Goal: Task Accomplishment & Management: Use online tool/utility

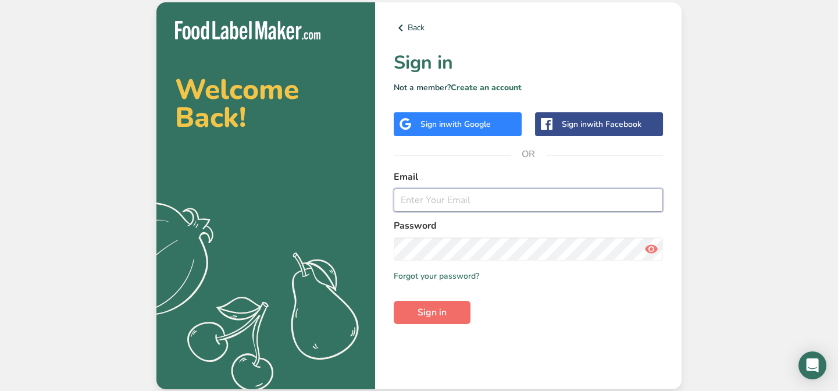
type input "[EMAIL_ADDRESS][DOMAIN_NAME]"
click at [412, 310] on button "Sign in" at bounding box center [431, 312] width 77 height 23
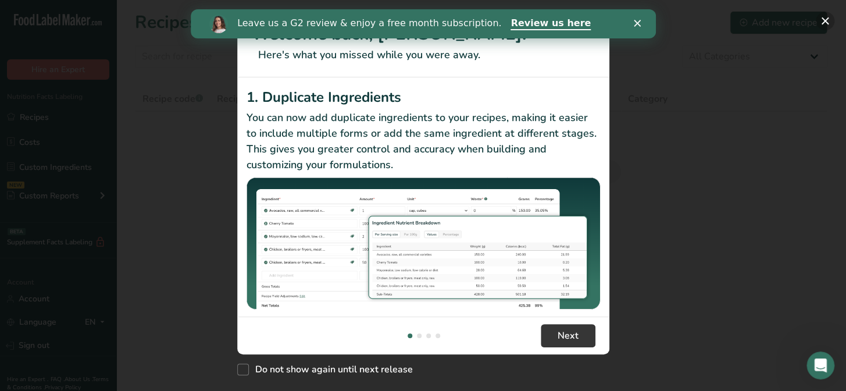
click at [821, 17] on button "New Features" at bounding box center [824, 21] width 19 height 19
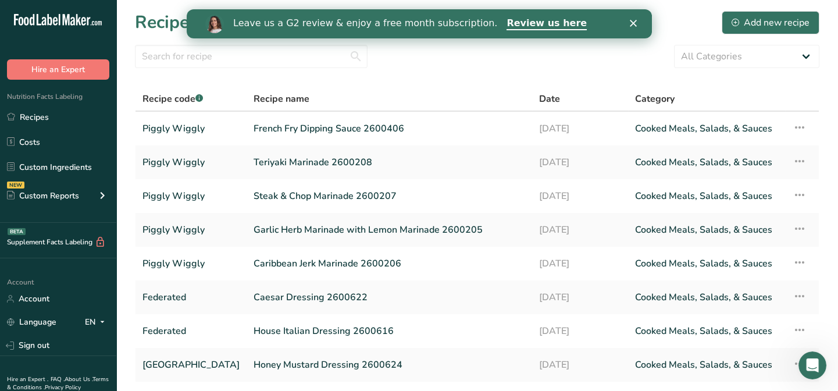
click at [636, 22] on div "Close" at bounding box center [635, 23] width 12 height 7
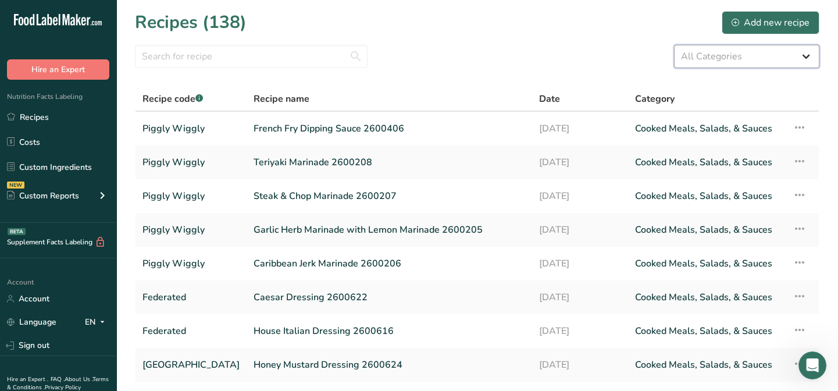
click at [702, 51] on select "All Categories Baked Goods [GEOGRAPHIC_DATA] Breading Confectionery Cooked Meal…" at bounding box center [746, 56] width 145 height 23
click at [234, 63] on input "text" at bounding box center [251, 56] width 232 height 23
type input "[GEOGRAPHIC_DATA]"
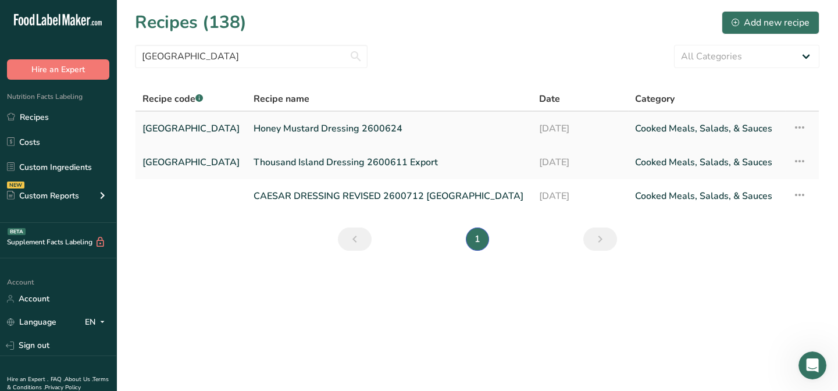
click at [331, 126] on link "Honey Mustard Dressing 2600624" at bounding box center [388, 128] width 271 height 24
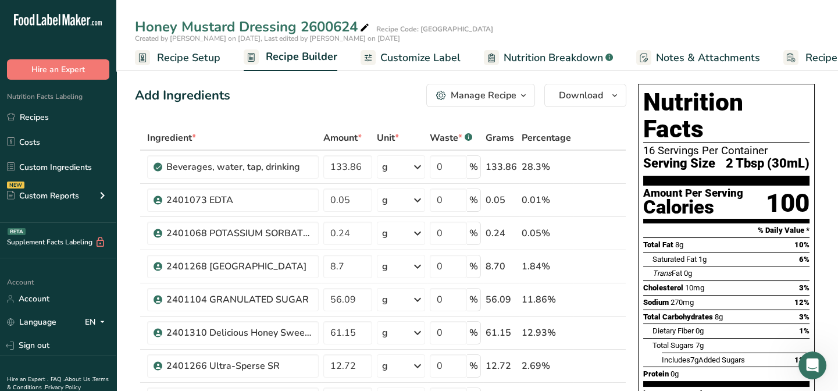
click at [447, 52] on span "Customize Label" at bounding box center [420, 58] width 80 height 16
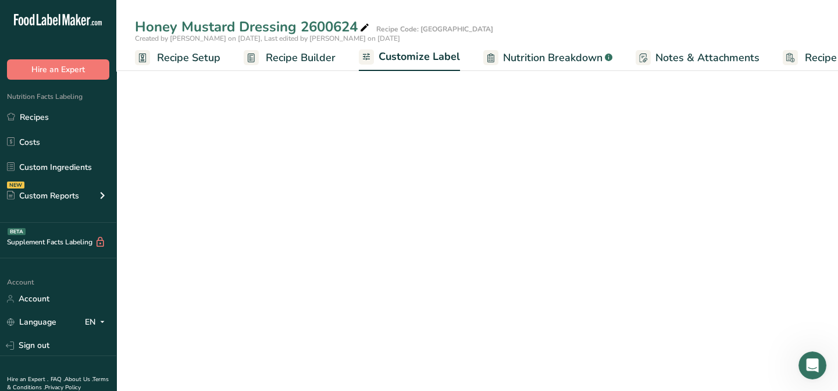
scroll to position [0, 56]
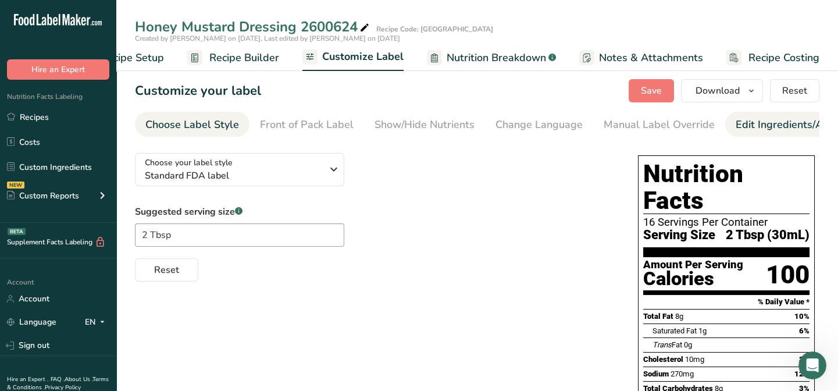
click at [748, 122] on div "Edit Ingredients/Allergens List" at bounding box center [809, 125] width 148 height 16
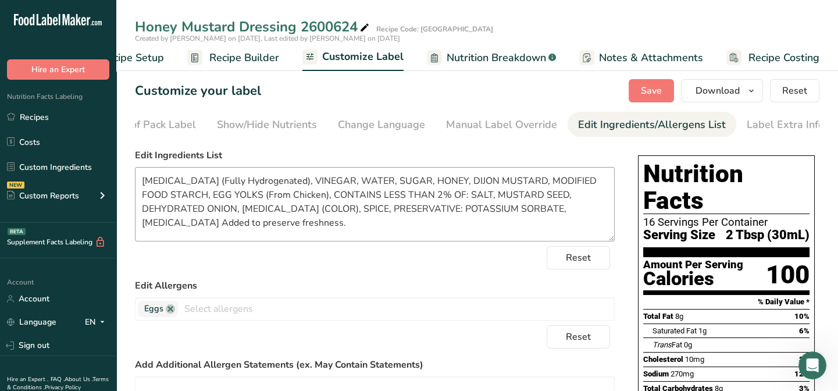
scroll to position [0, 160]
click at [296, 197] on textarea "[MEDICAL_DATA] (Fully Hydrogenated), VINEGAR, WATER, SUGAR, HONEY, DIJON MUSTAR…" at bounding box center [375, 204] width 480 height 74
type textarea "[MEDICAL_DATA] (Fully Hydrogenated), VINEGAR, WATER, SUGAR, HONEY, DIJON MUSTAR…"
click at [657, 90] on span "Save" at bounding box center [651, 91] width 21 height 14
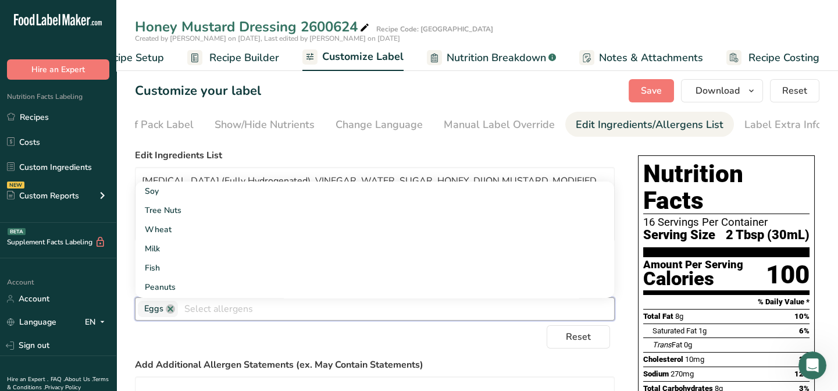
click at [195, 314] on input "text" at bounding box center [396, 308] width 436 height 18
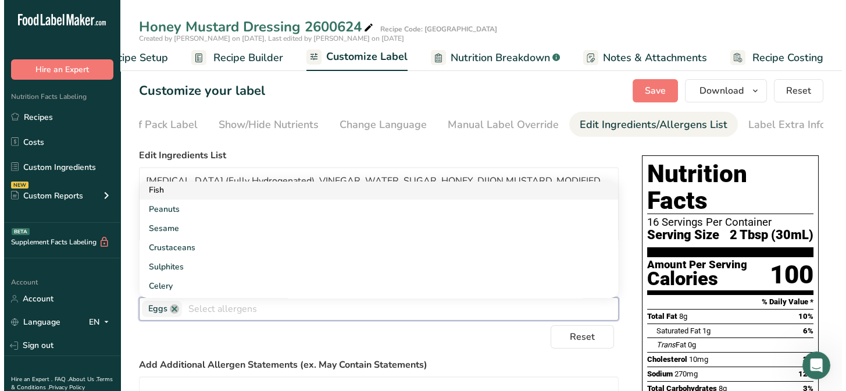
scroll to position [105, 0]
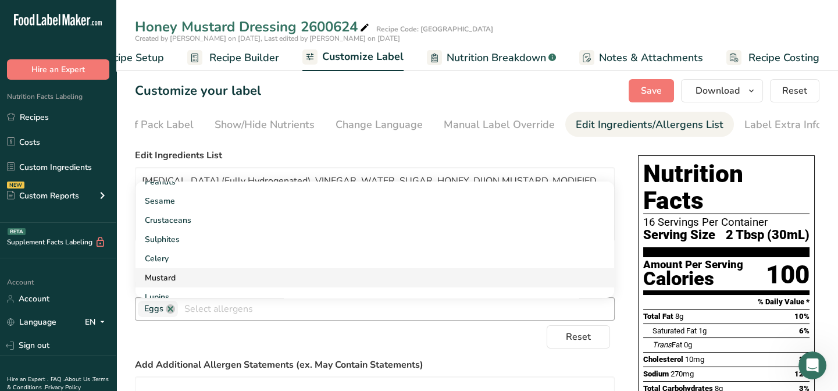
click at [169, 278] on link "Mustard" at bounding box center [374, 277] width 478 height 19
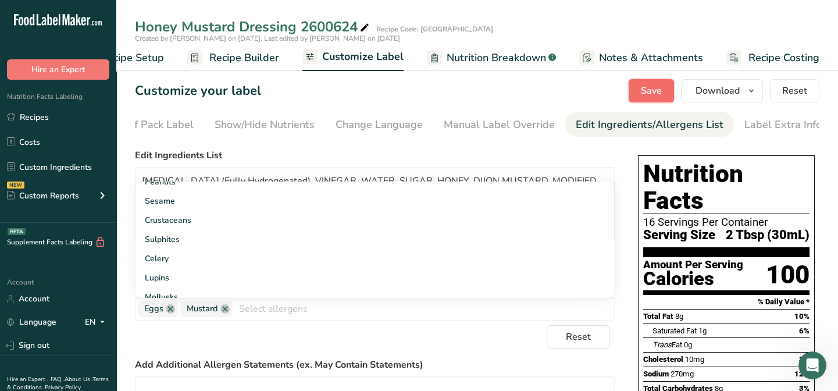
click at [651, 91] on span "Save" at bounding box center [651, 91] width 21 height 14
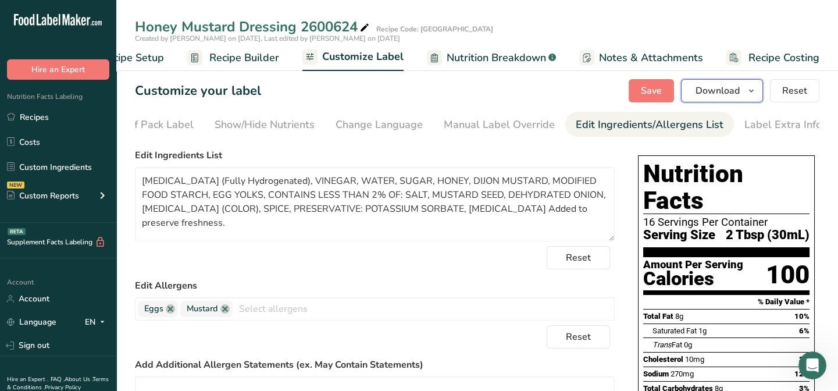
click at [718, 92] on span "Download" at bounding box center [717, 91] width 44 height 14
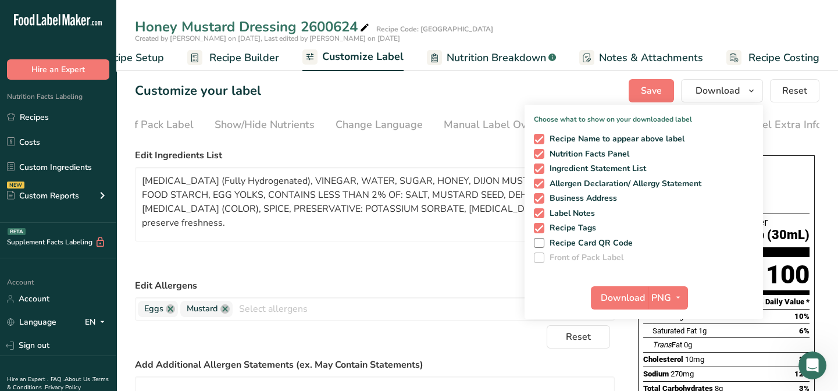
drag, startPoint x: 538, startPoint y: 135, endPoint x: 538, endPoint y: 146, distance: 11.6
click at [538, 136] on span at bounding box center [539, 139] width 10 height 10
click at [538, 136] on input "Recipe Name to appear above label" at bounding box center [538, 139] width 8 height 8
checkbox input "false"
click at [539, 201] on span at bounding box center [539, 198] width 10 height 10
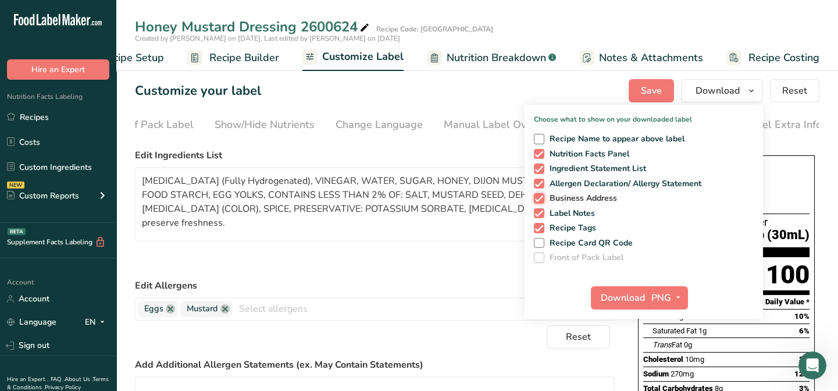
click at [539, 201] on input "Business Address" at bounding box center [538, 198] width 8 height 8
checkbox input "false"
click at [538, 211] on span at bounding box center [539, 213] width 10 height 10
click at [538, 211] on input "Label Notes" at bounding box center [538, 213] width 8 height 8
checkbox input "false"
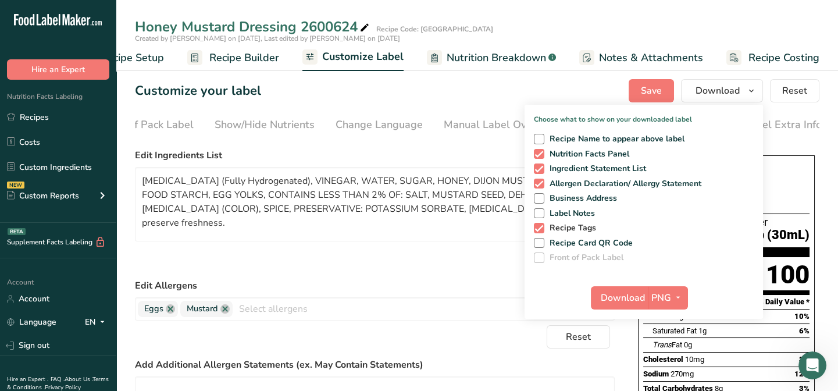
click at [535, 227] on span at bounding box center [539, 228] width 10 height 10
click at [535, 227] on input "Recipe Tags" at bounding box center [538, 228] width 8 height 8
checkbox input "false"
click at [632, 296] on span "Download" at bounding box center [622, 298] width 44 height 14
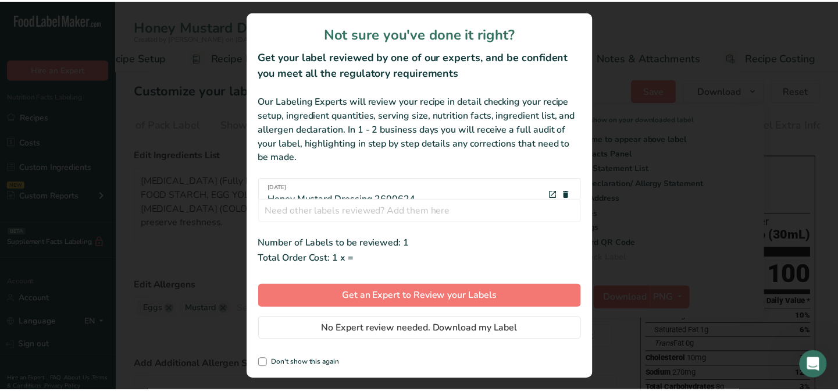
scroll to position [0, 48]
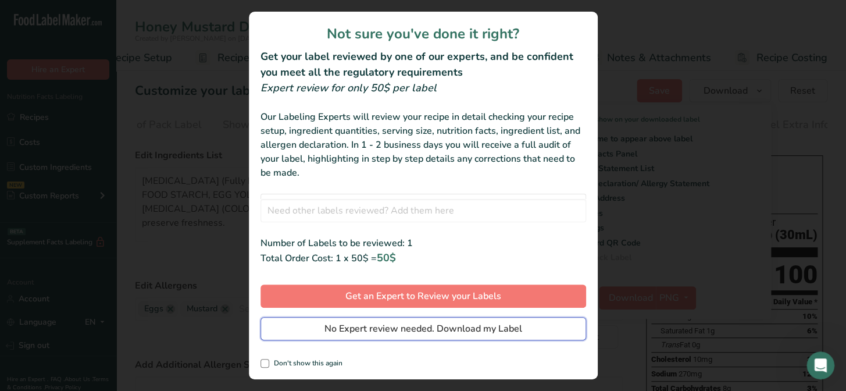
click at [478, 332] on span "No Expert review needed. Download my Label" at bounding box center [423, 328] width 198 height 14
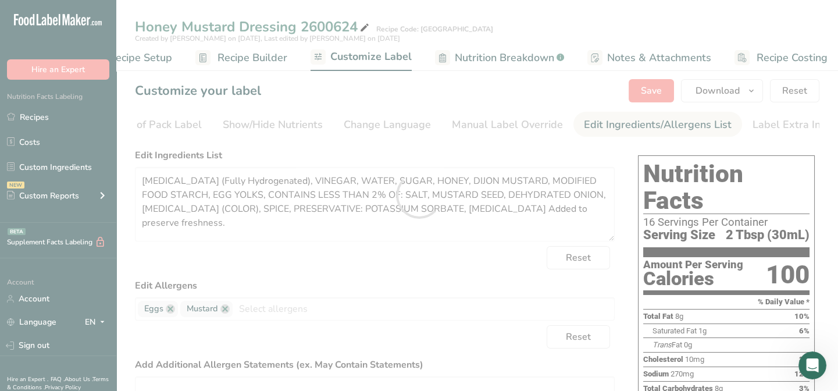
scroll to position [0, 0]
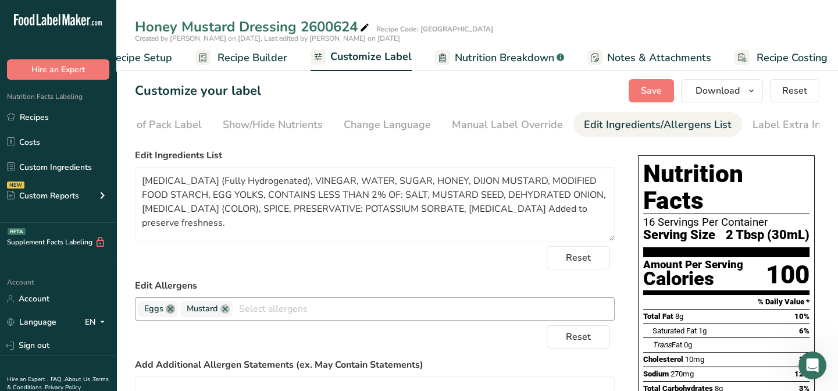
click at [169, 310] on link at bounding box center [170, 308] width 9 height 9
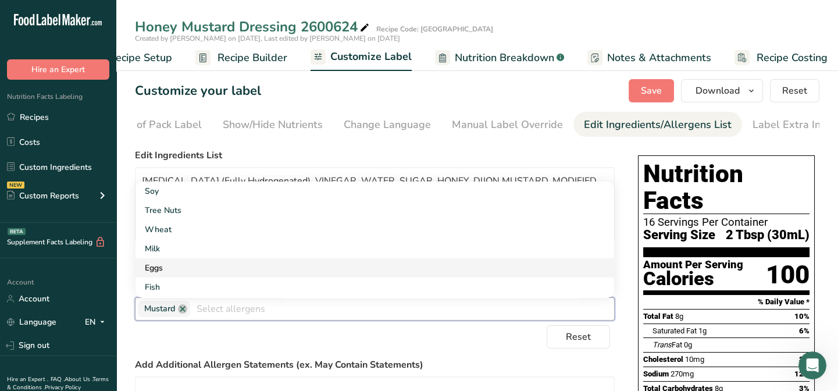
click at [162, 271] on link "Eggs" at bounding box center [374, 267] width 478 height 19
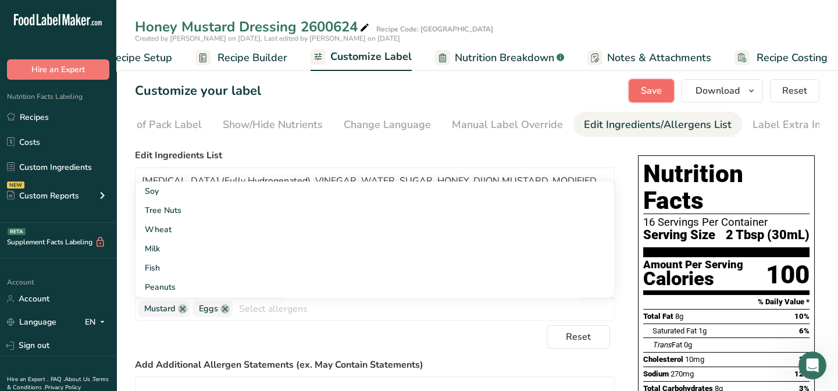
click at [649, 91] on span "Save" at bounding box center [651, 91] width 21 height 14
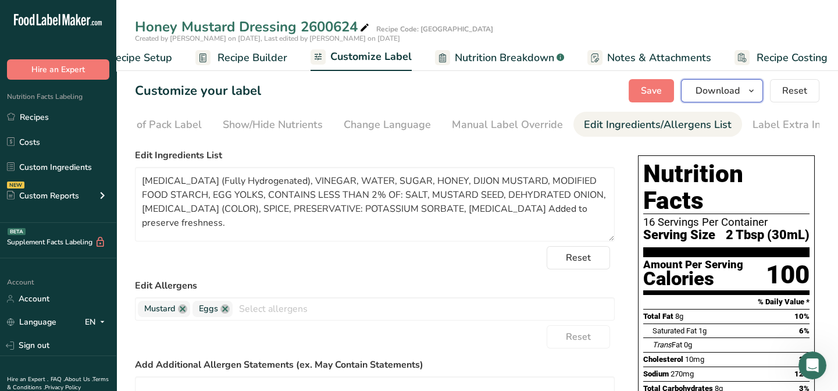
click at [720, 91] on span "Download" at bounding box center [717, 91] width 44 height 14
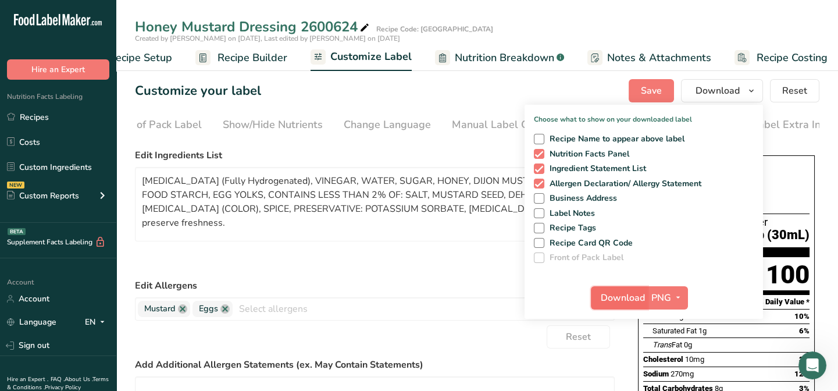
click at [602, 294] on span "Download" at bounding box center [622, 298] width 44 height 14
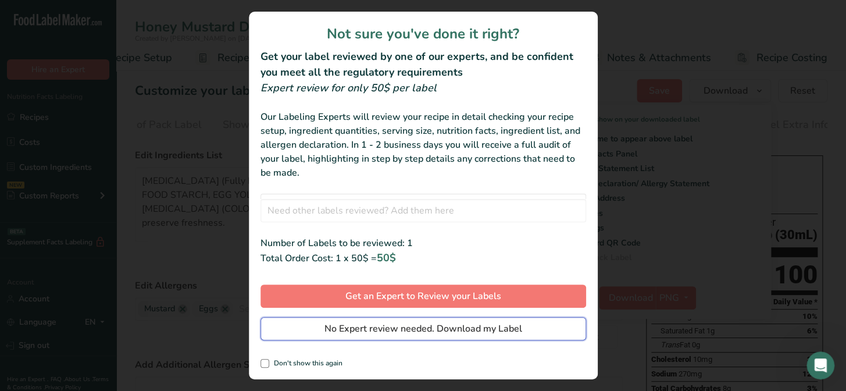
click at [470, 331] on span "No Expert review needed. Download my Label" at bounding box center [423, 328] width 198 height 14
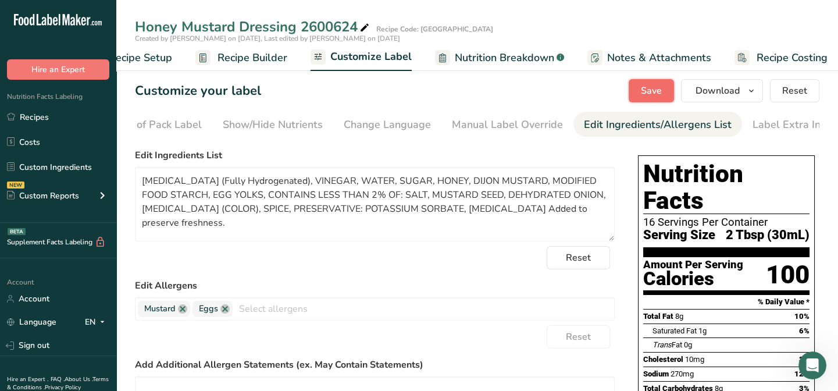
click at [659, 93] on span "Save" at bounding box center [651, 91] width 21 height 14
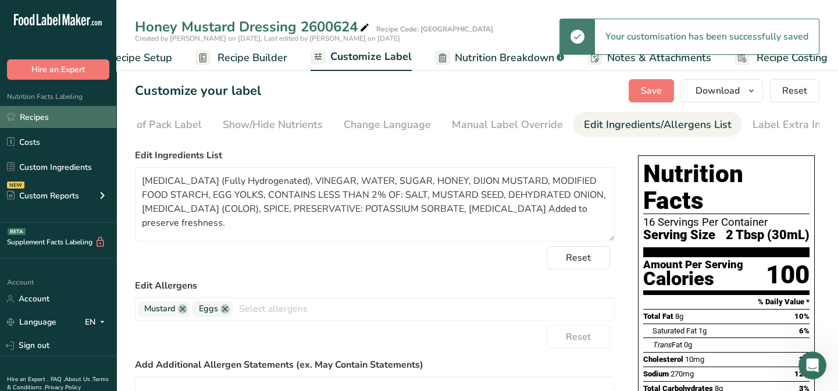
click at [39, 117] on link "Recipes" at bounding box center [58, 117] width 116 height 22
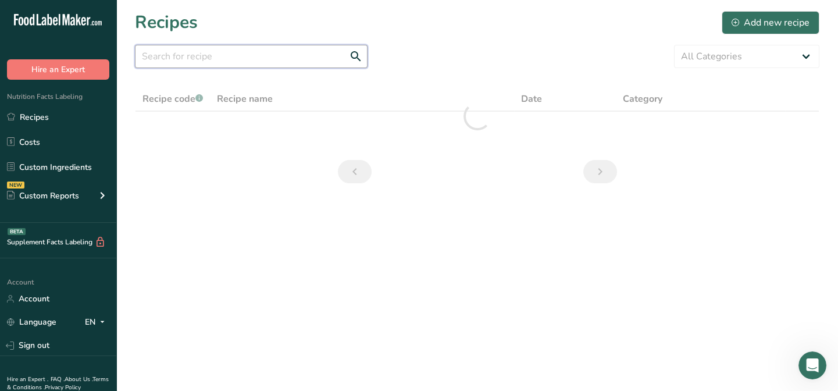
click at [169, 62] on input "text" at bounding box center [251, 56] width 232 height 23
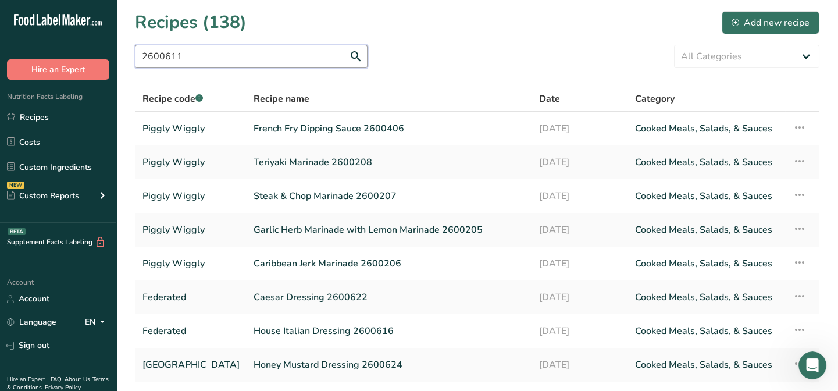
type input "2600611"
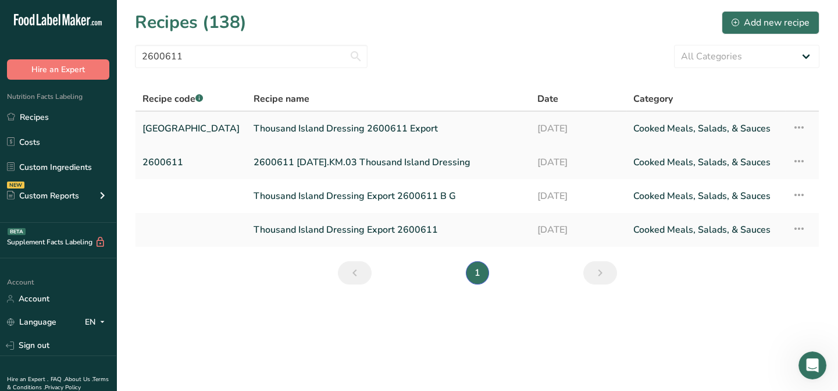
click at [266, 129] on link "Thousand Island Dressing 2600611 Export" at bounding box center [387, 128] width 269 height 24
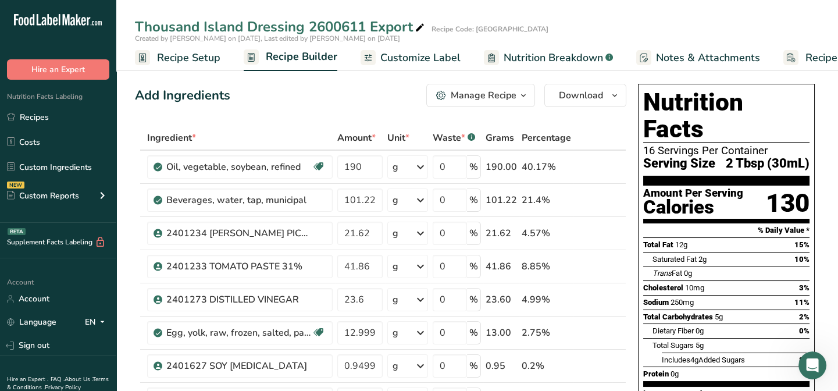
drag, startPoint x: 391, startPoint y: 55, endPoint x: 465, endPoint y: 68, distance: 75.5
click at [391, 55] on span "Customize Label" at bounding box center [420, 58] width 80 height 16
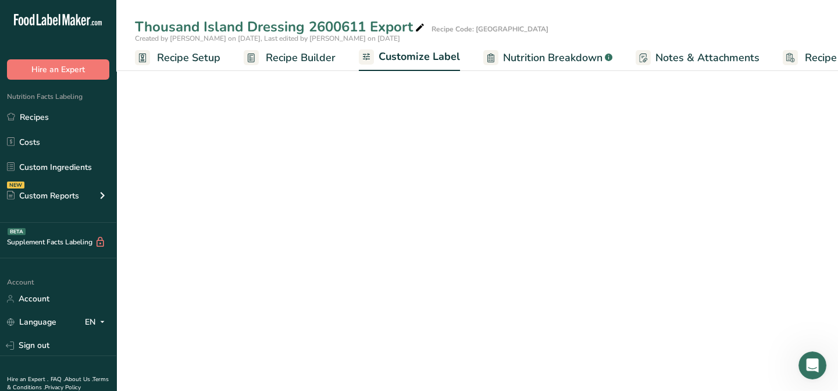
scroll to position [0, 56]
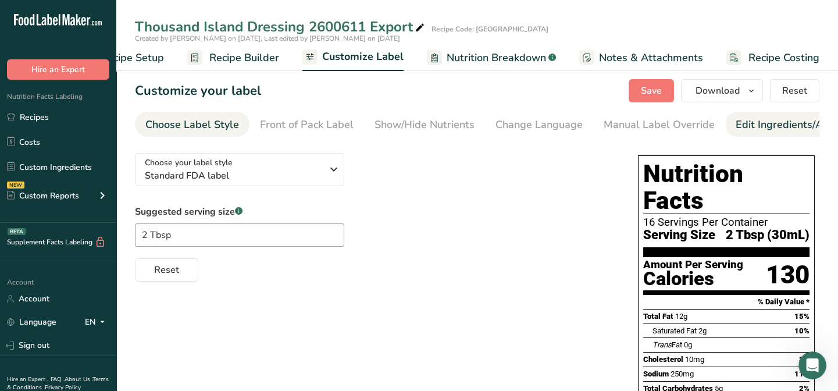
click at [757, 123] on div "Edit Ingredients/Allergens List" at bounding box center [809, 125] width 148 height 16
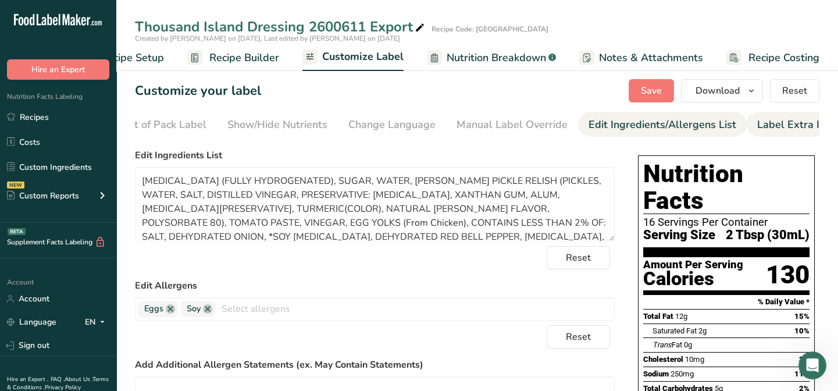
scroll to position [0, 160]
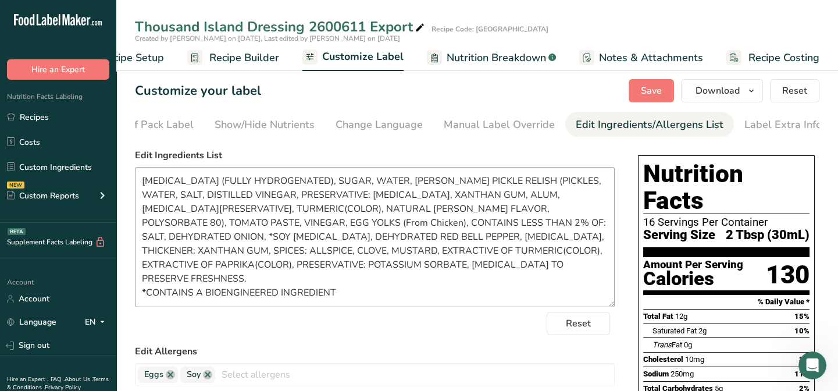
drag, startPoint x: 611, startPoint y: 241, endPoint x: 607, endPoint y: 303, distance: 62.4
click at [607, 306] on textarea "[MEDICAL_DATA] (FULLY HYDROGENATED), SUGAR, WATER, [PERSON_NAME] PICKLE RELISH …" at bounding box center [375, 237] width 480 height 140
click at [333, 225] on textarea "[MEDICAL_DATA] (FULLY HYDROGENATED), SUGAR, WATER, [PERSON_NAME] PICKLE RELISH …" at bounding box center [375, 236] width 480 height 139
click at [333, 223] on textarea "[MEDICAL_DATA] (FULLY HYDROGENATED), SUGAR, WATER, [PERSON_NAME] PICKLE RELISH …" at bounding box center [375, 236] width 480 height 139
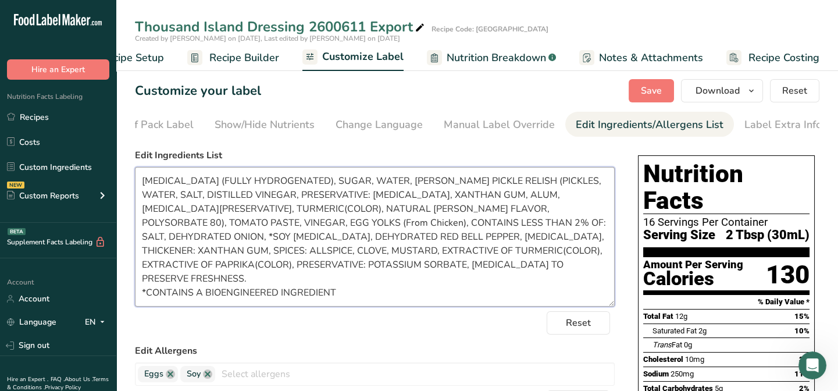
click at [334, 224] on textarea "[MEDICAL_DATA] (FULLY HYDROGENATED), SUGAR, WATER, [PERSON_NAME] PICKLE RELISH …" at bounding box center [375, 236] width 480 height 139
click at [538, 223] on textarea "[MEDICAL_DATA] (FULLY HYDROGENATED), SUGAR, WATER, [PERSON_NAME] PICKLE RELISH …" at bounding box center [375, 236] width 480 height 139
click at [145, 281] on textarea "[MEDICAL_DATA] (FULLY HYDROGENATED), SUGAR, WATER, [PERSON_NAME] PICKLE RELISH …" at bounding box center [375, 236] width 480 height 139
click at [571, 253] on textarea "[MEDICAL_DATA] (FULLY HYDROGENATED), SUGAR, WATER, [PERSON_NAME] PICKLE RELISH …" at bounding box center [375, 236] width 480 height 139
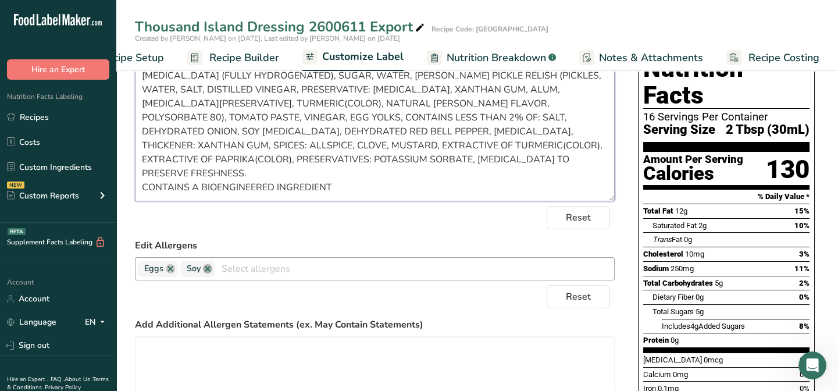
scroll to position [52, 0]
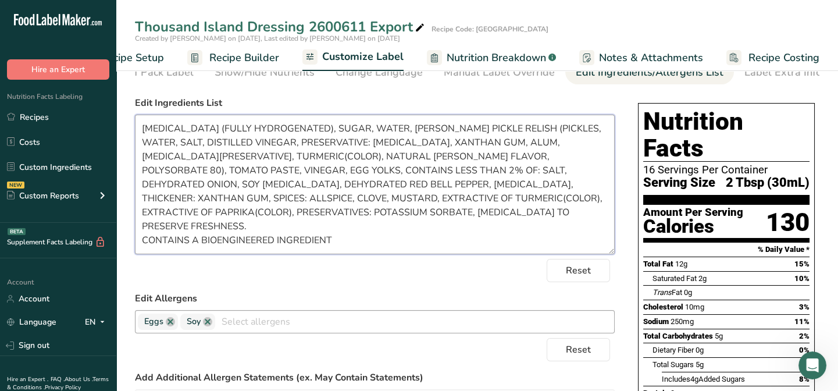
type textarea "[MEDICAL_DATA] (FULLY HYDROGENATED), SUGAR, WATER, [PERSON_NAME] PICKLE RELISH …"
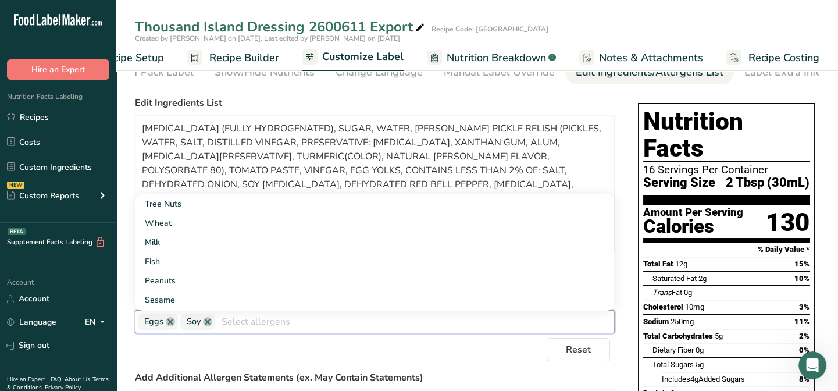
click at [222, 324] on input "text" at bounding box center [414, 321] width 399 height 18
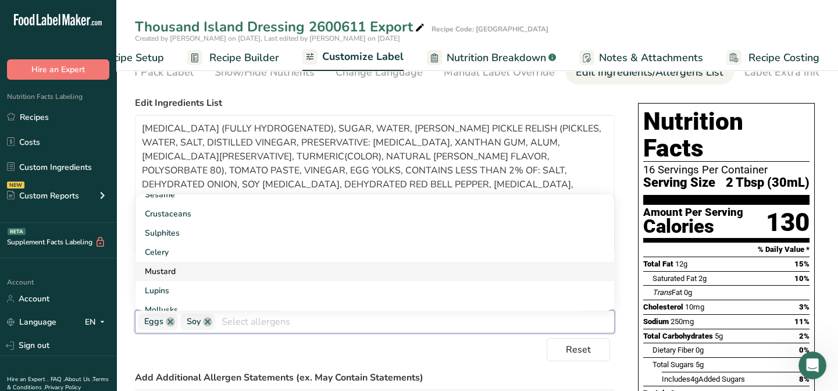
click at [170, 269] on link "Mustard" at bounding box center [374, 271] width 478 height 19
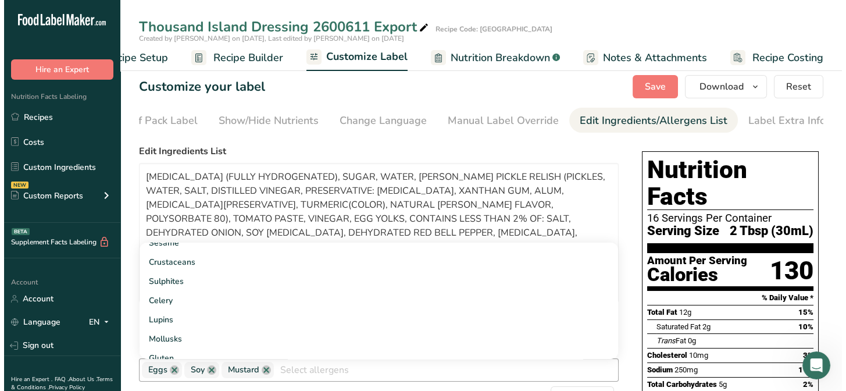
scroll to position [0, 0]
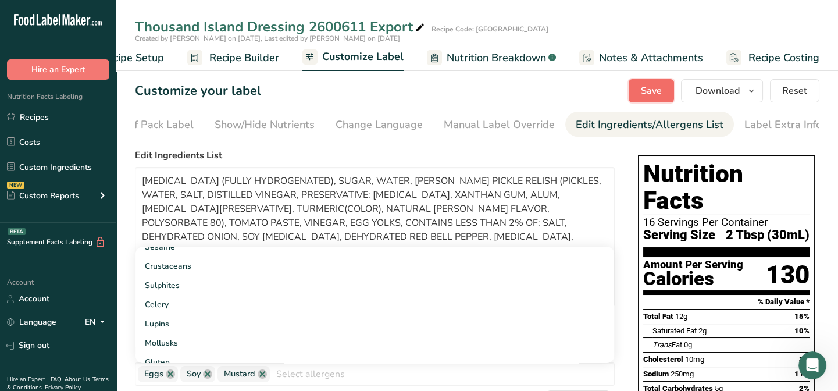
click at [660, 92] on span "Save" at bounding box center [651, 91] width 21 height 14
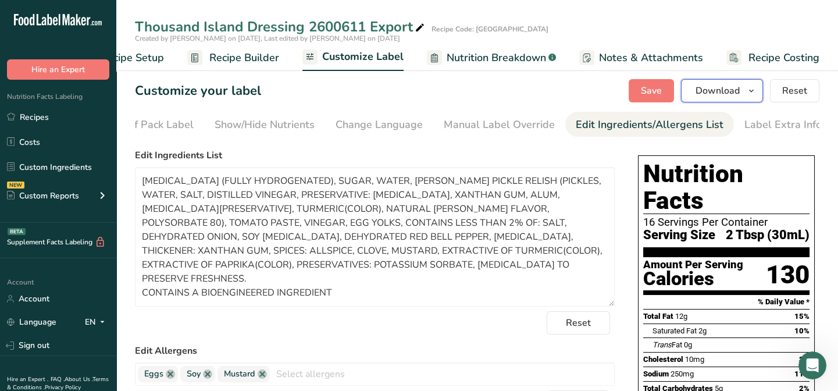
click at [707, 93] on span "Download" at bounding box center [717, 91] width 44 height 14
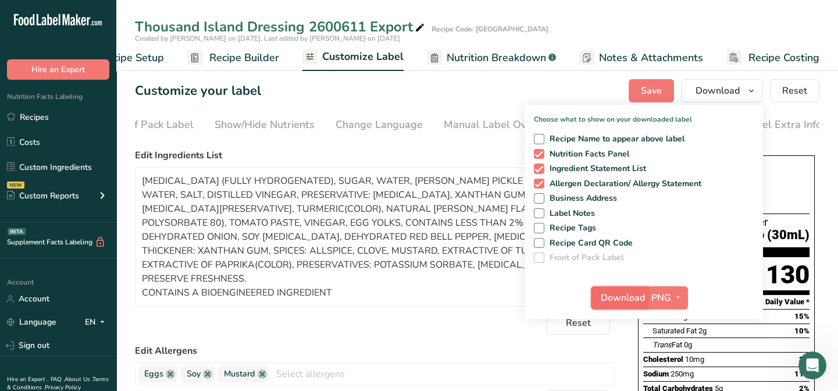
click at [609, 299] on span "Download" at bounding box center [622, 298] width 44 height 14
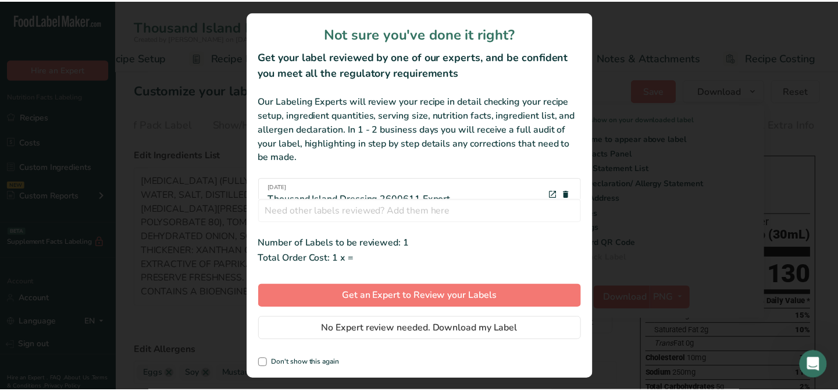
scroll to position [0, 48]
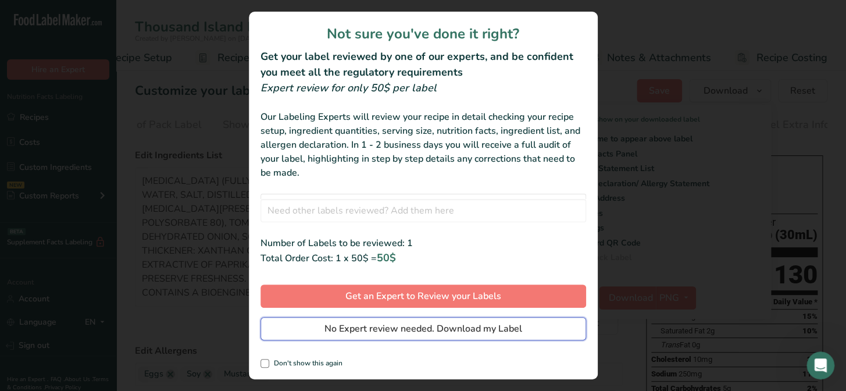
click at [466, 327] on span "No Expert review needed. Download my Label" at bounding box center [423, 328] width 198 height 14
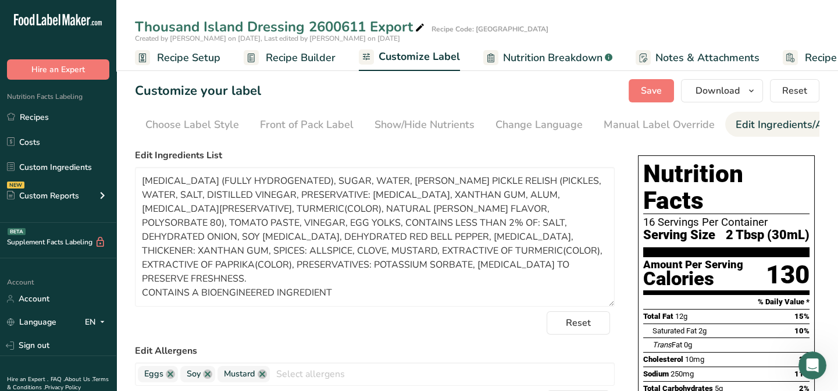
scroll to position [0, 152]
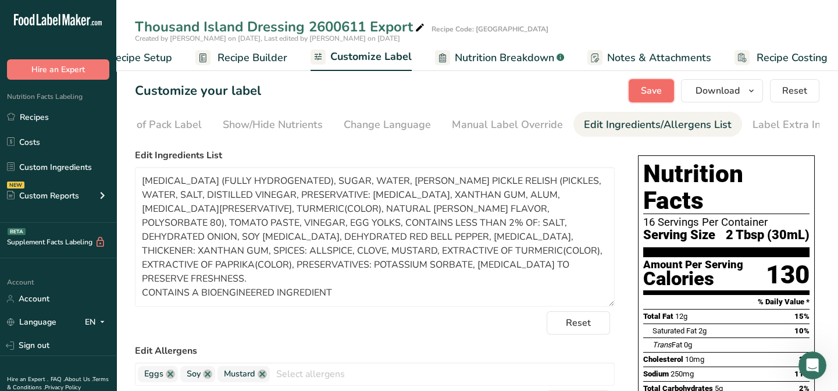
click at [661, 93] on span "Save" at bounding box center [651, 91] width 21 height 14
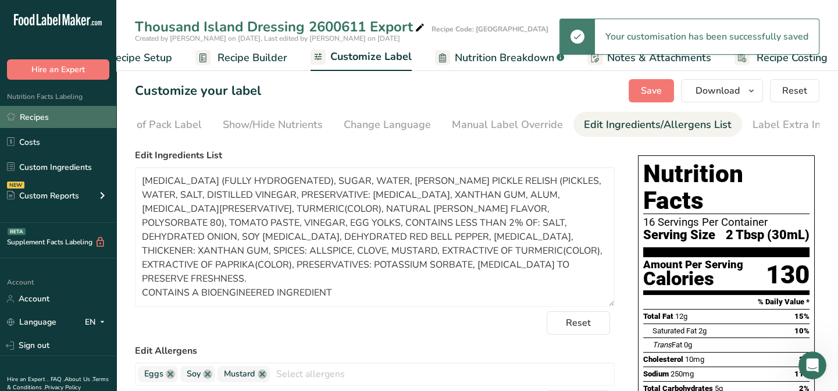
click at [40, 116] on link "Recipes" at bounding box center [58, 117] width 116 height 22
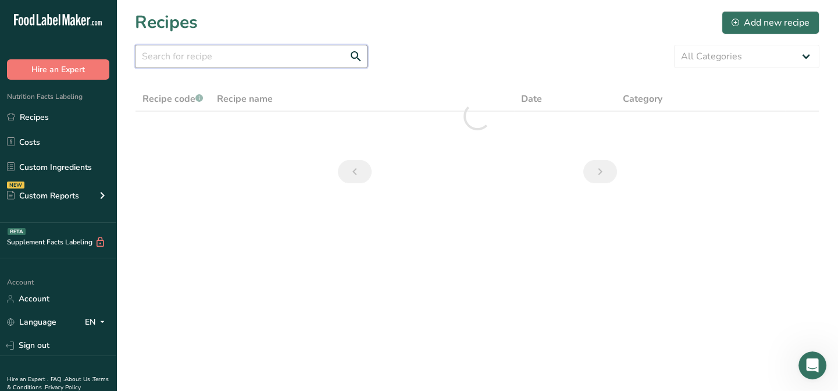
click at [160, 58] on input "text" at bounding box center [251, 56] width 232 height 23
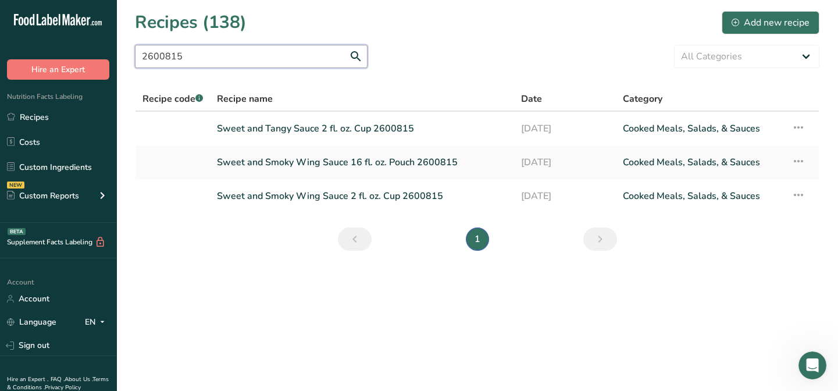
drag, startPoint x: 180, startPoint y: 58, endPoint x: 163, endPoint y: 58, distance: 17.4
click at [163, 58] on input "2600815" at bounding box center [251, 56] width 232 height 23
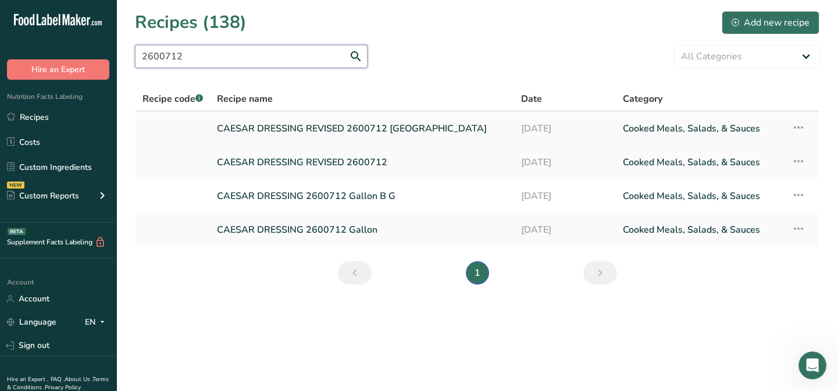
type input "2600712"
click at [346, 128] on link "CAESAR DRESSING REVISED 2600712 [GEOGRAPHIC_DATA]" at bounding box center [362, 128] width 290 height 24
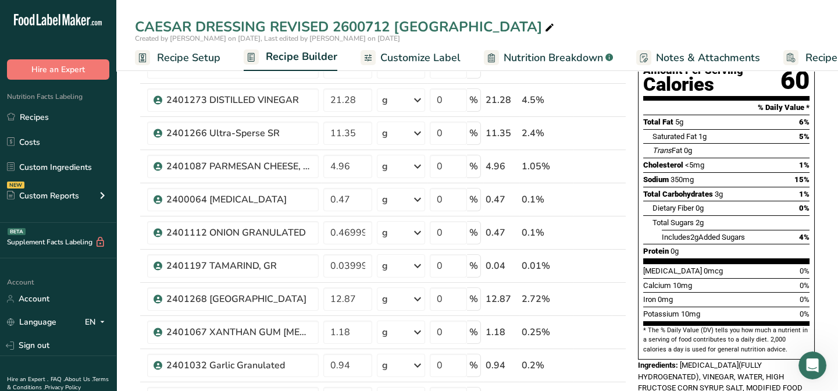
scroll to position [158, 0]
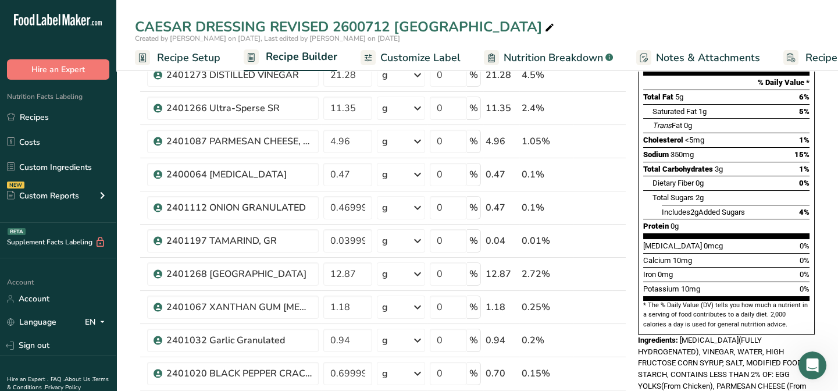
click at [435, 53] on span "Customize Label" at bounding box center [420, 58] width 80 height 16
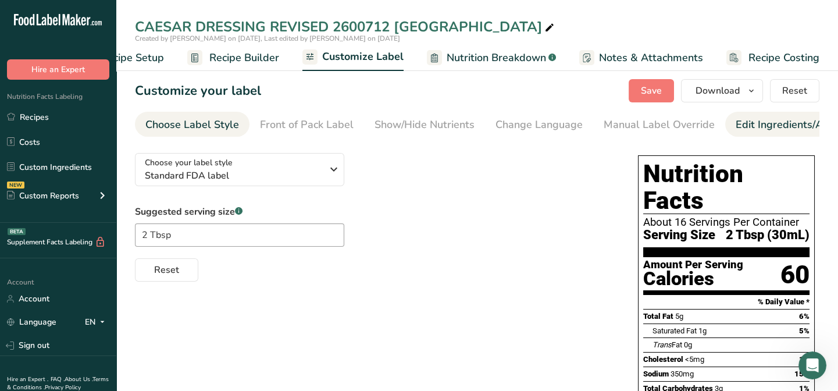
click at [740, 124] on div "Edit Ingredients/Allergens List" at bounding box center [809, 125] width 148 height 16
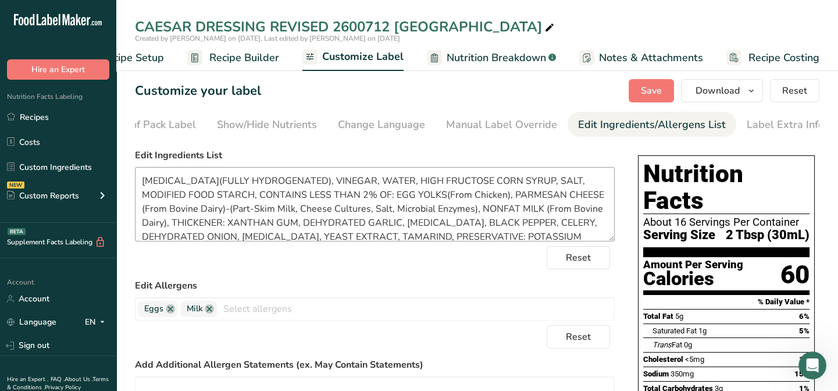
scroll to position [0, 160]
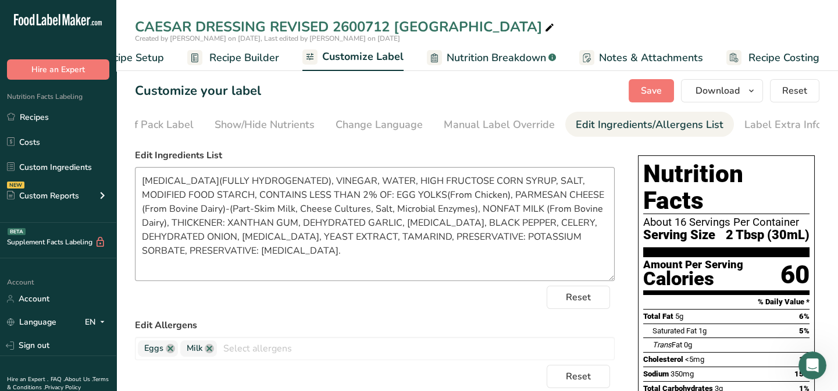
drag, startPoint x: 611, startPoint y: 242, endPoint x: 602, endPoint y: 278, distance: 37.8
click at [602, 278] on textarea "SOYBEAN OIL(FULLY HYDROGENATED), VINEGAR, WATER, HIGH FRUCTOSE CORN SYRUP, SALT…" at bounding box center [375, 224] width 480 height 114
click at [228, 348] on input "text" at bounding box center [415, 346] width 397 height 18
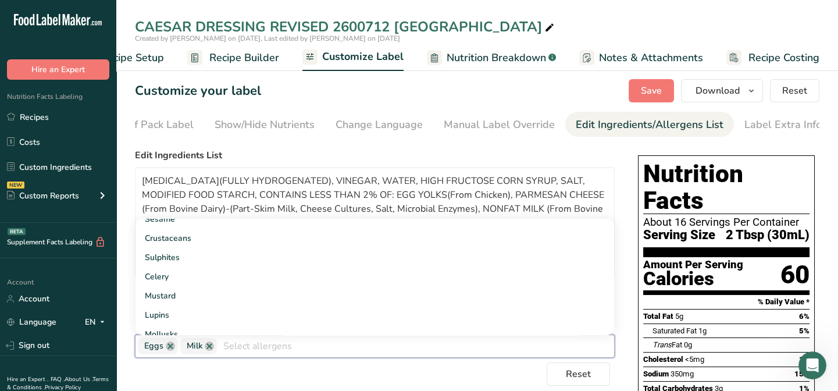
scroll to position [158, 0]
click at [158, 226] on link "Celery" at bounding box center [374, 223] width 478 height 19
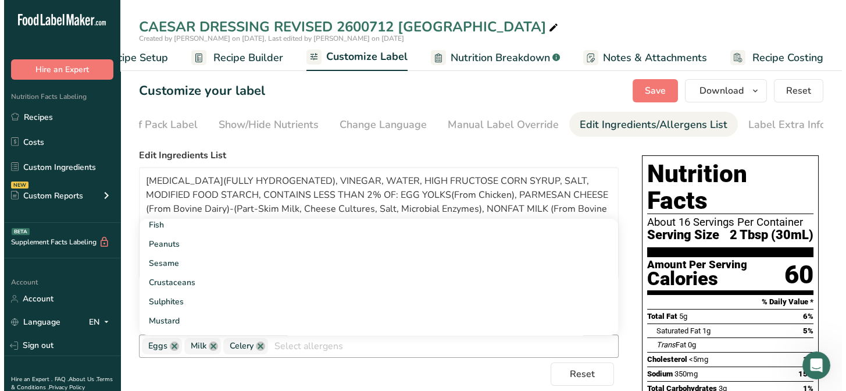
scroll to position [0, 0]
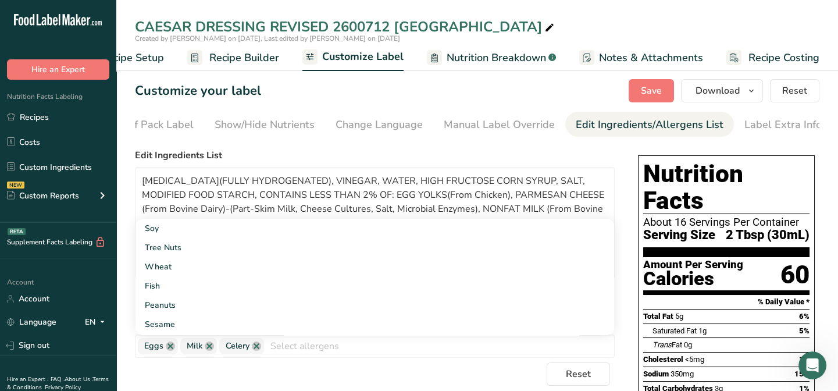
click at [452, 364] on div "Reset" at bounding box center [375, 373] width 480 height 23
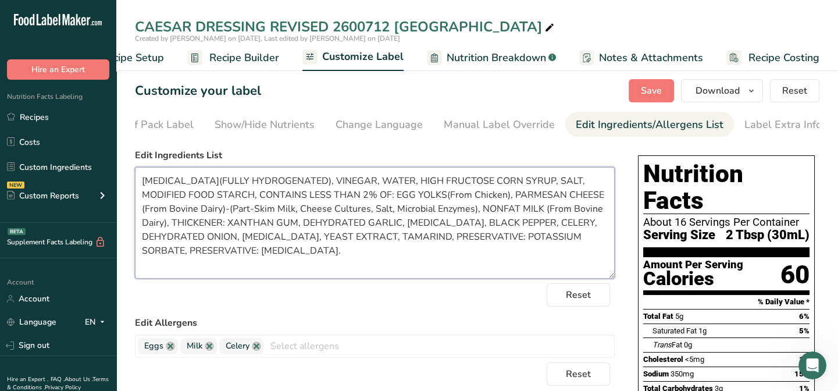
click at [505, 198] on textarea "SOYBEAN OIL(FULLY HYDROGENATED), VINEGAR, WATER, HIGH FRUCTOSE CORN SYRUP, SALT…" at bounding box center [375, 223] width 480 height 112
click at [169, 210] on textarea "SOYBEAN OIL(FULLY HYDROGENATED), VINEGAR, WATER, HIGH FRUCTOSE CORN SYRUP, SALT…" at bounding box center [375, 223] width 480 height 112
click at [170, 209] on textarea "SOYBEAN OIL(FULLY HYDROGENATED), VINEGAR, WATER, HIGH FRUCTOSE CORN SYRUP, SALT…" at bounding box center [375, 223] width 480 height 112
click at [467, 210] on textarea "SOYBEAN OIL(FULLY HYDROGENATED), VINEGAR, WATER, HIGH FRUCTOSE CORN SYRUP, SALT…" at bounding box center [375, 223] width 480 height 112
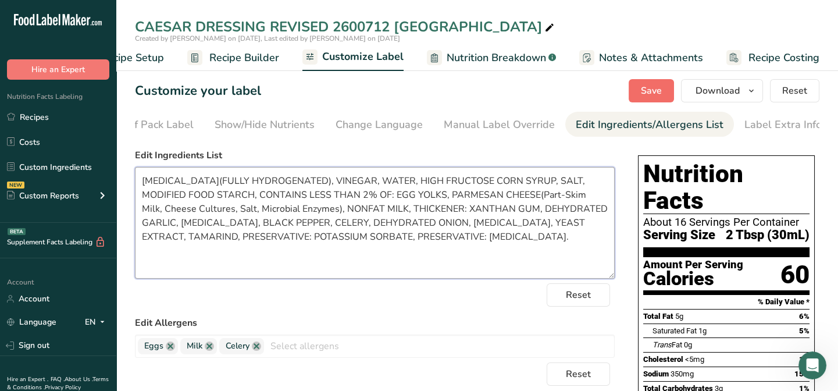
type textarea "SOYBEAN OIL(FULLY HYDROGENATED), VINEGAR, WATER, HIGH FRUCTOSE CORN SYRUP, SALT…"
click at [660, 93] on span "Save" at bounding box center [651, 91] width 21 height 14
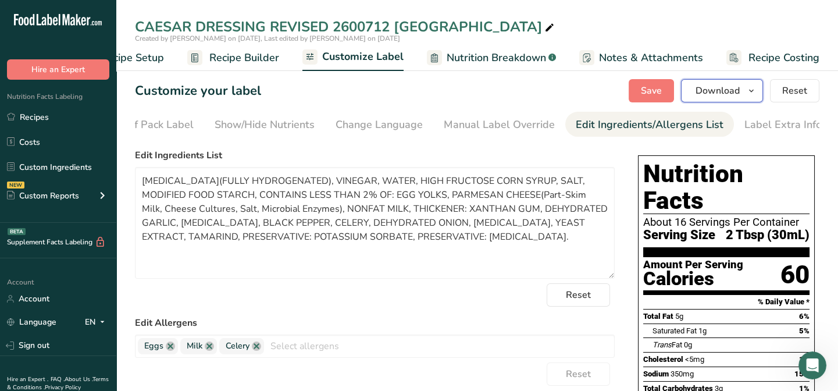
click at [710, 91] on span "Download" at bounding box center [717, 91] width 44 height 14
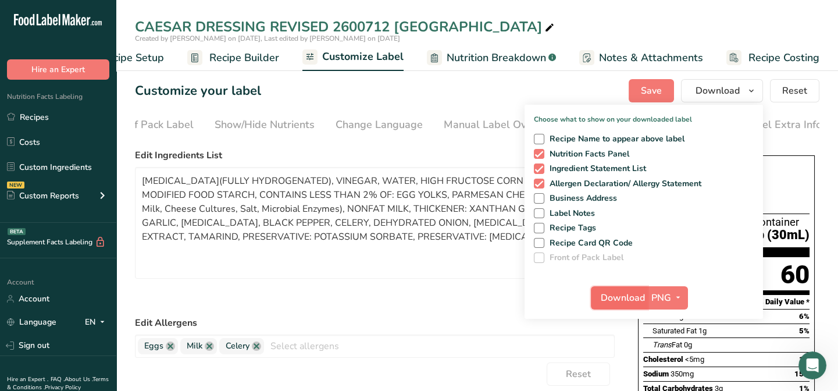
click at [631, 294] on span "Download" at bounding box center [622, 298] width 44 height 14
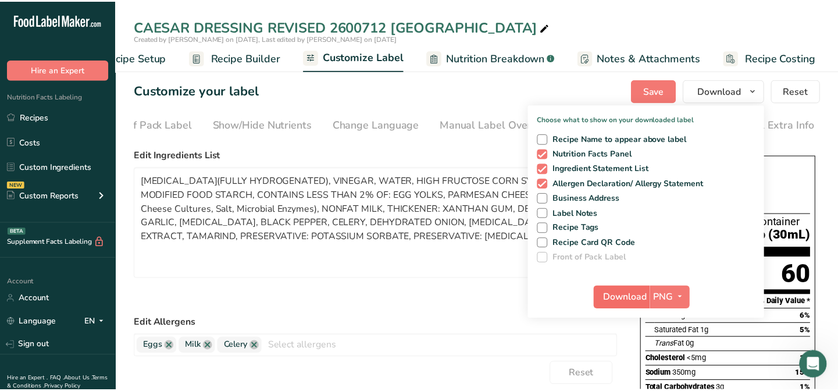
scroll to position [0, 48]
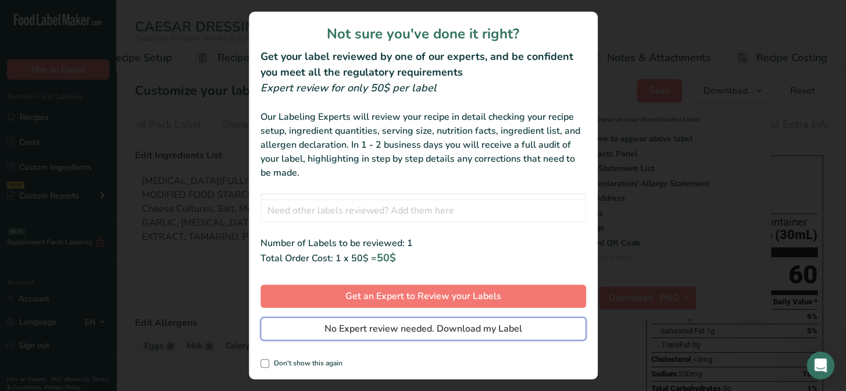
click at [513, 327] on span "No Expert review needed. Download my Label" at bounding box center [423, 328] width 198 height 14
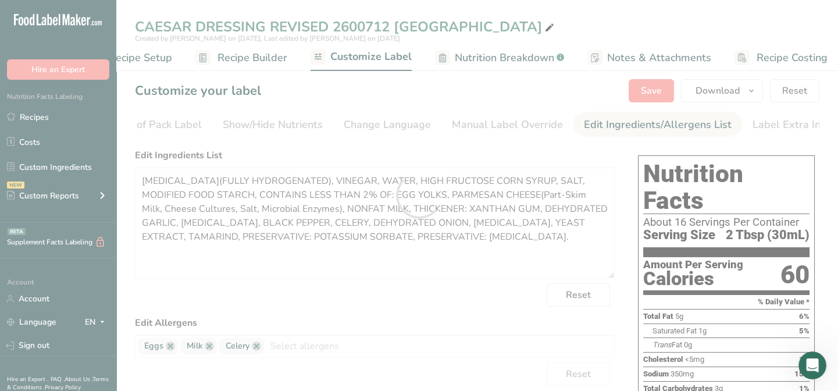
scroll to position [0, 0]
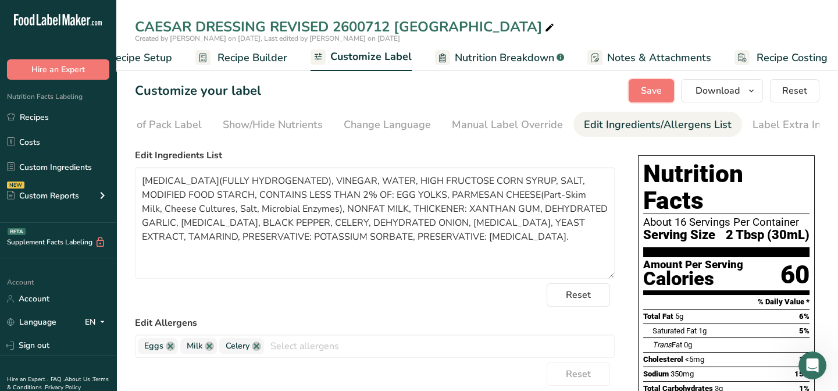
click at [652, 86] on span "Save" at bounding box center [651, 91] width 21 height 14
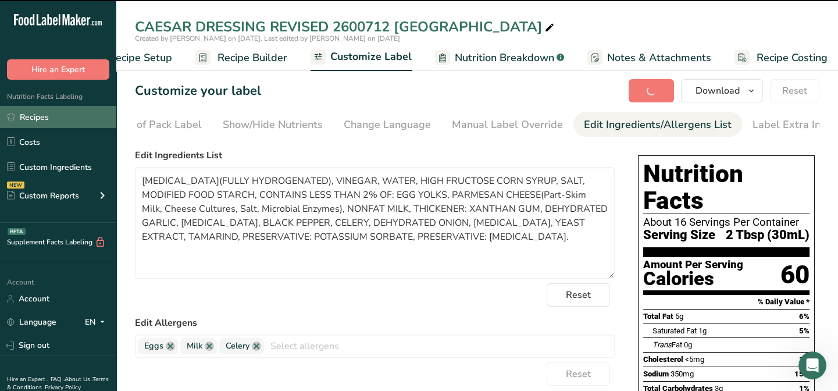
click at [51, 116] on link "Recipes" at bounding box center [58, 117] width 116 height 22
click at [39, 113] on link "Recipes" at bounding box center [58, 117] width 116 height 22
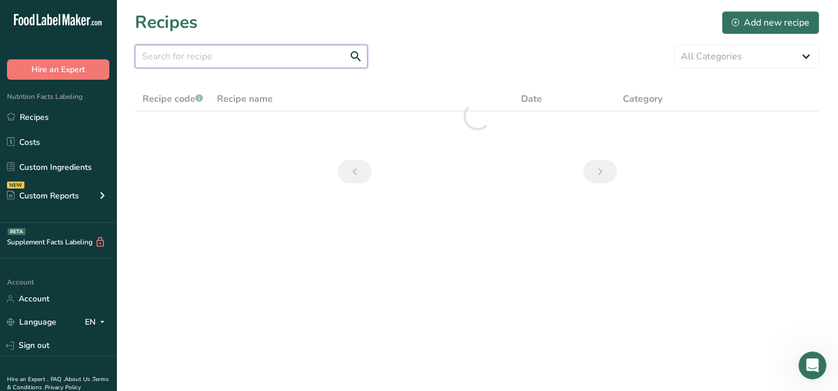
click at [145, 63] on input "text" at bounding box center [251, 56] width 232 height 23
click at [145, 63] on input "2600260" at bounding box center [251, 56] width 232 height 23
click at [153, 54] on input "2600260" at bounding box center [251, 56] width 232 height 23
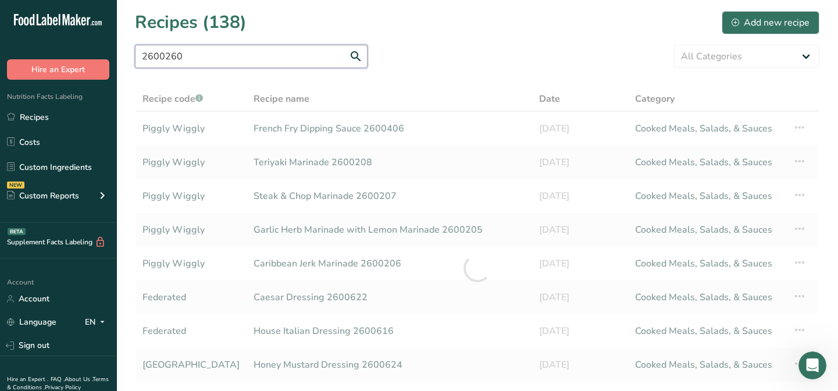
click at [153, 54] on input "2600260" at bounding box center [251, 56] width 232 height 23
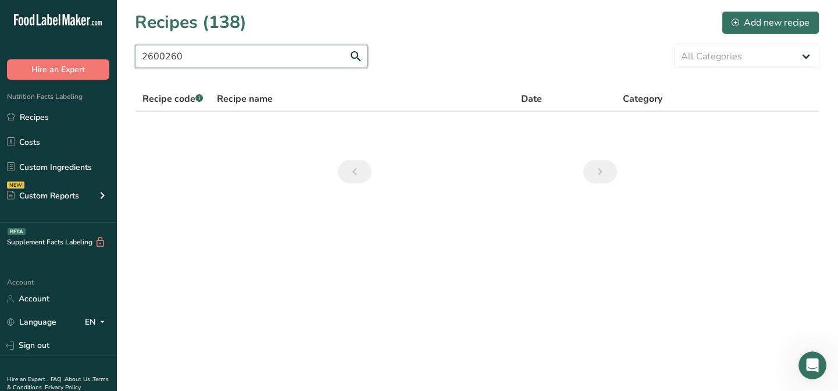
click at [184, 54] on input "2600260" at bounding box center [251, 56] width 232 height 23
type input "2600620"
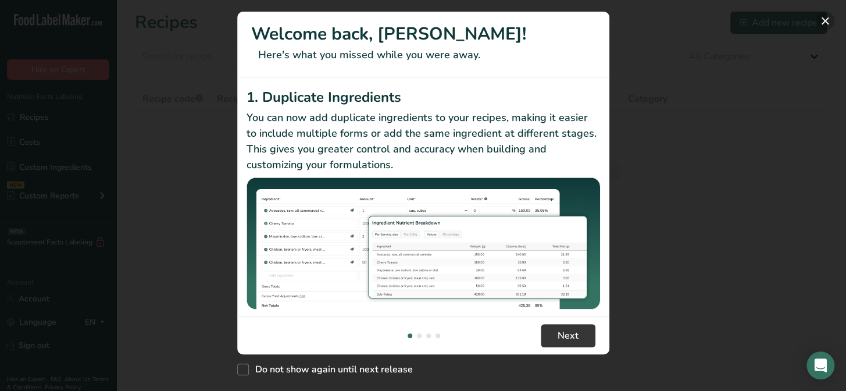
click at [818, 22] on button "New Features" at bounding box center [824, 21] width 19 height 19
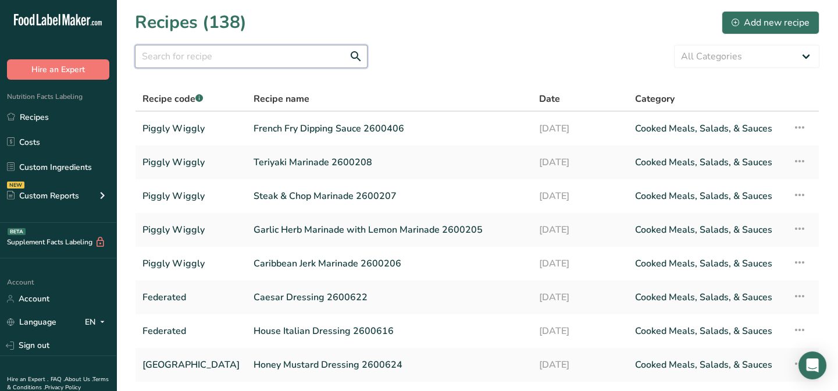
click at [156, 52] on input "text" at bounding box center [251, 56] width 232 height 23
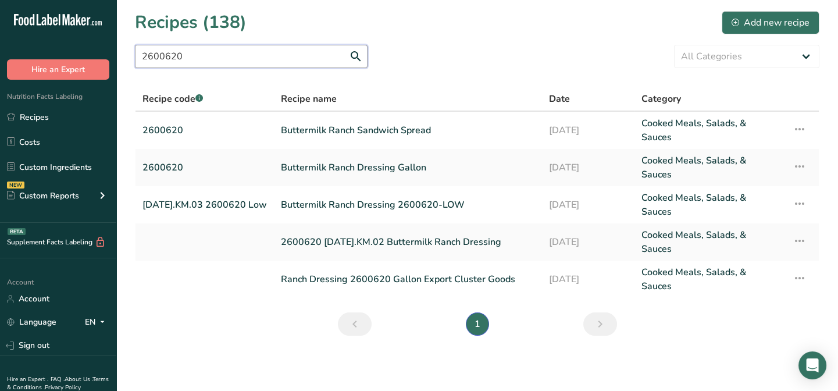
type input "2600620"
